Goal: Task Accomplishment & Management: Use online tool/utility

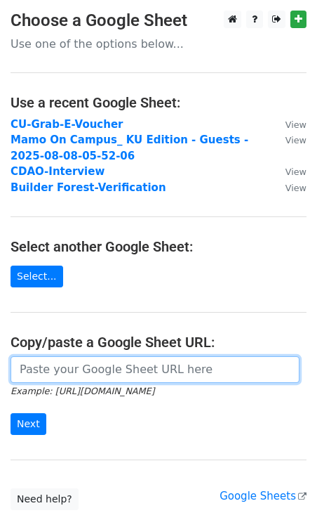
click at [72, 371] on input "url" at bounding box center [155, 369] width 289 height 27
paste input "https://docs.google.com/spreadsheets/d/1gspmOUpwA7AM4aRbk7nr1-gmdUXyX_5IHVLcYZU…"
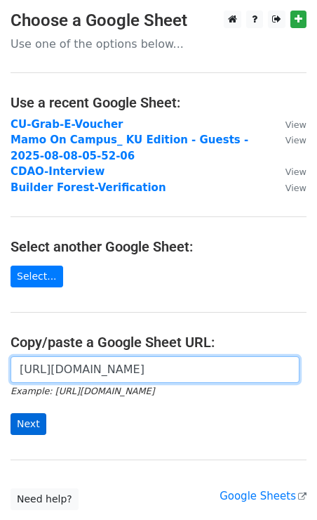
type input "https://docs.google.com/spreadsheets/d/1gspmOUpwA7AM4aRbk7nr1-gmdUXyX_5IHVLcYZU…"
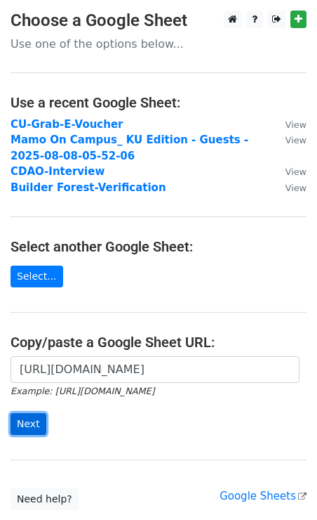
click at [40, 416] on input "Next" at bounding box center [29, 424] width 36 height 22
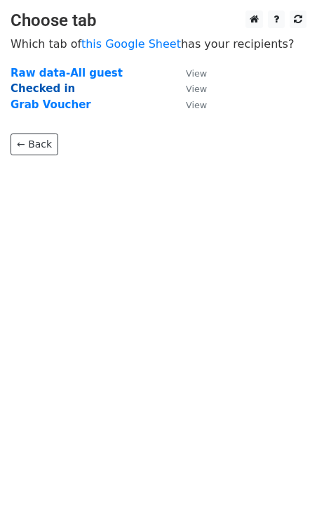
click at [29, 91] on strong "Checked in" at bounding box center [43, 88] width 65 height 13
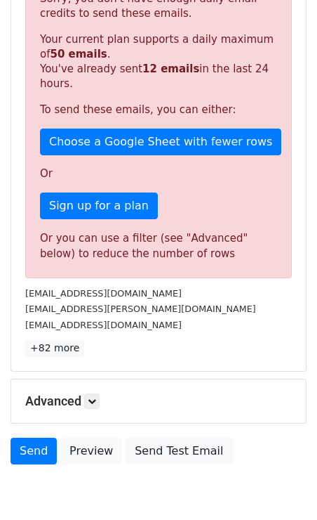
scroll to position [330, 0]
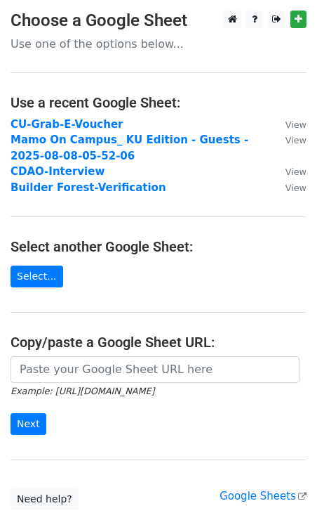
click at [48, 296] on main "Choose a Google Sheet Use one of the options below... Use a recent Google Sheet…" at bounding box center [158, 260] width 317 height 499
click at [46, 284] on link "Select..." at bounding box center [37, 276] width 53 height 22
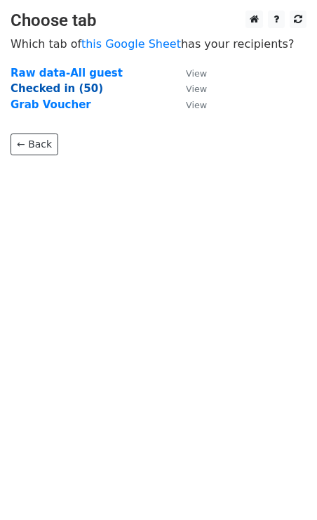
click at [71, 88] on strong "Checked in (50)" at bounding box center [57, 88] width 93 height 13
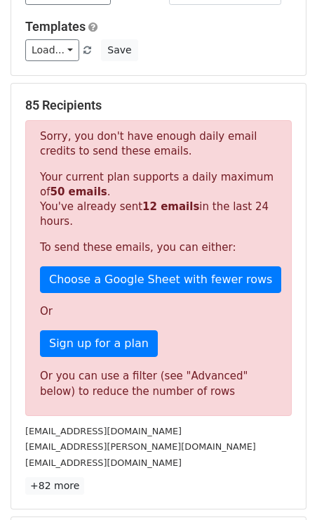
scroll to position [132, 0]
